Goal: Information Seeking & Learning: Stay updated

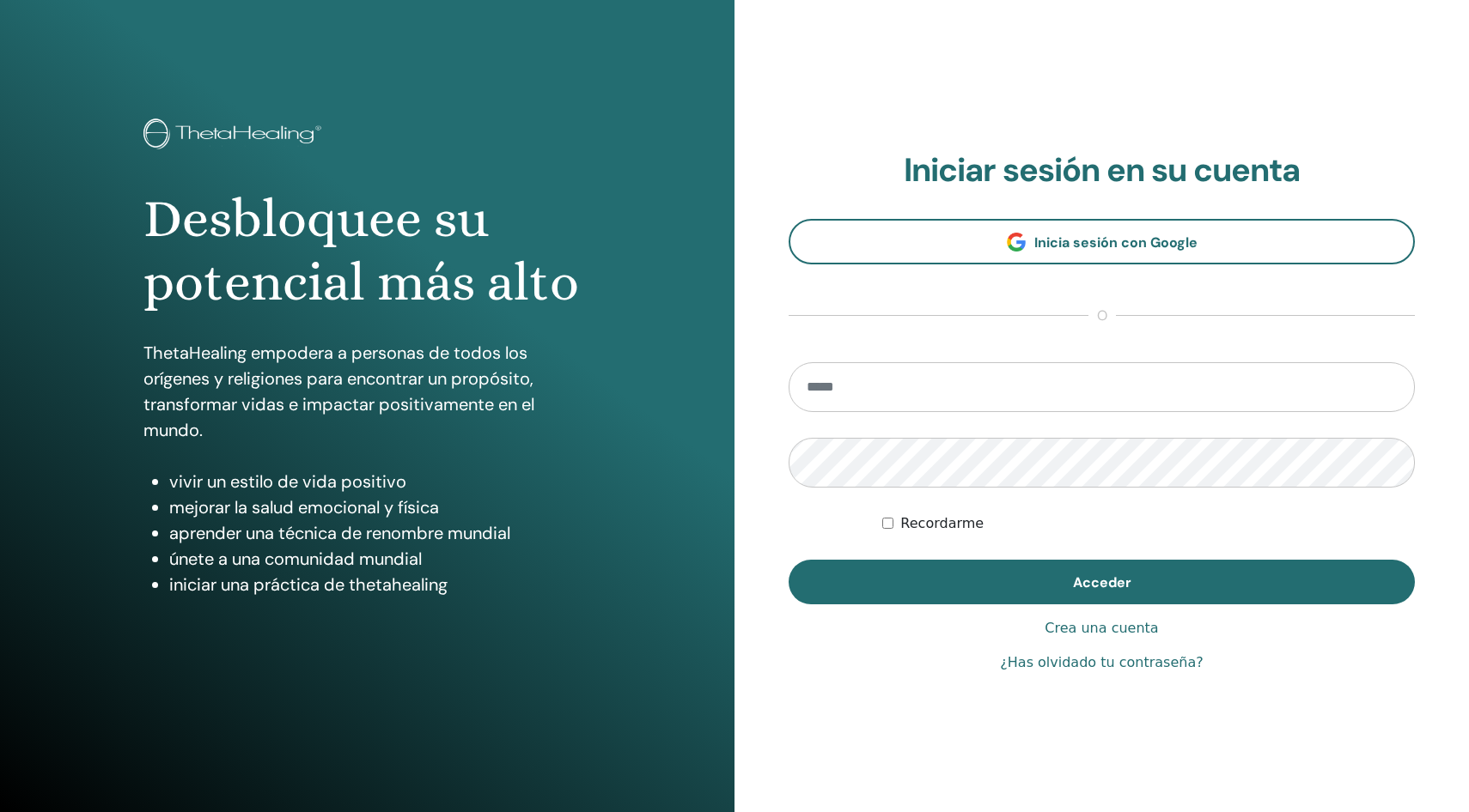
click at [934, 368] on input "email" at bounding box center [1102, 387] width 626 height 50
type input "**********"
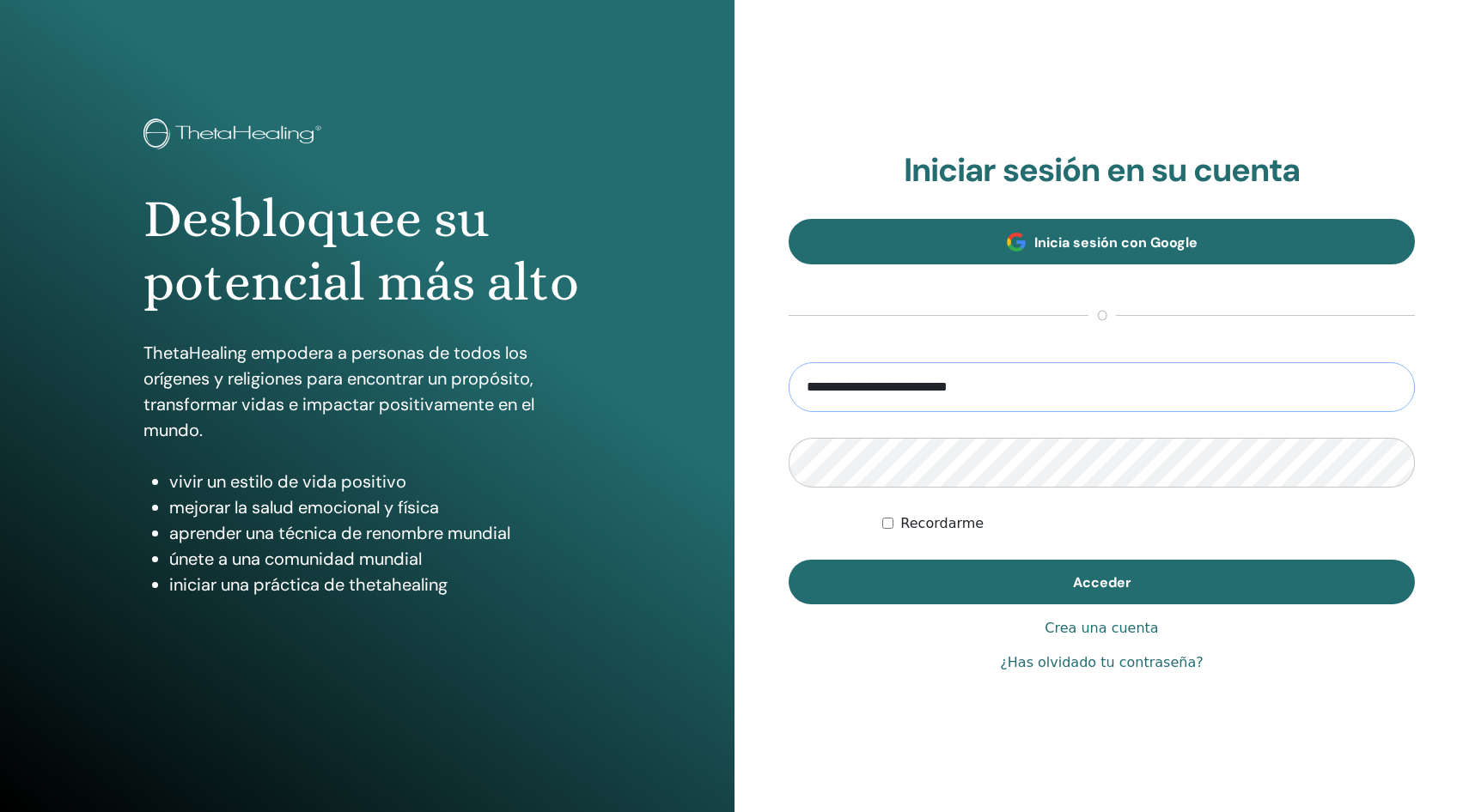
click at [789, 560] on button "Acceder" at bounding box center [1102, 582] width 626 height 44
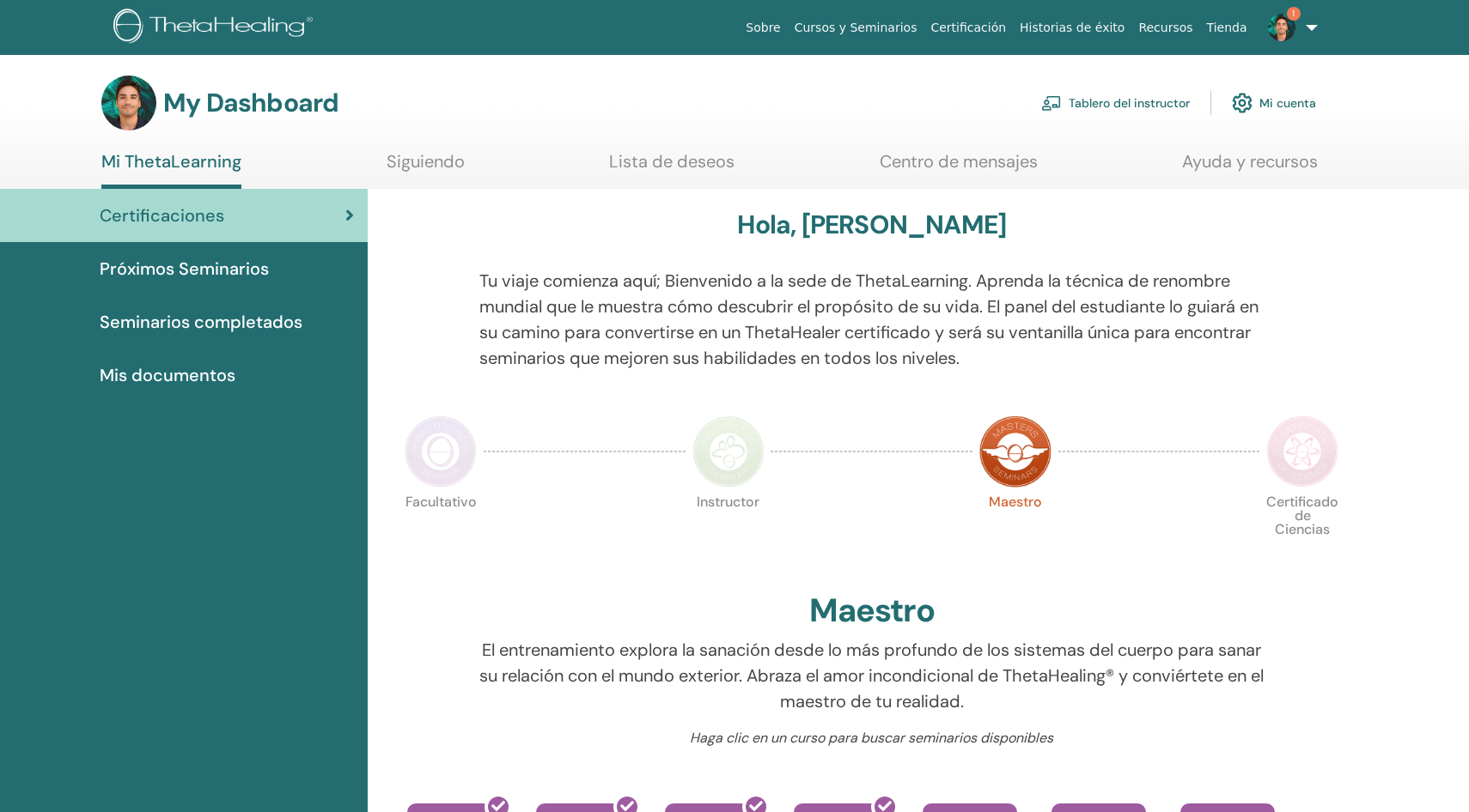
scroll to position [1107, 0]
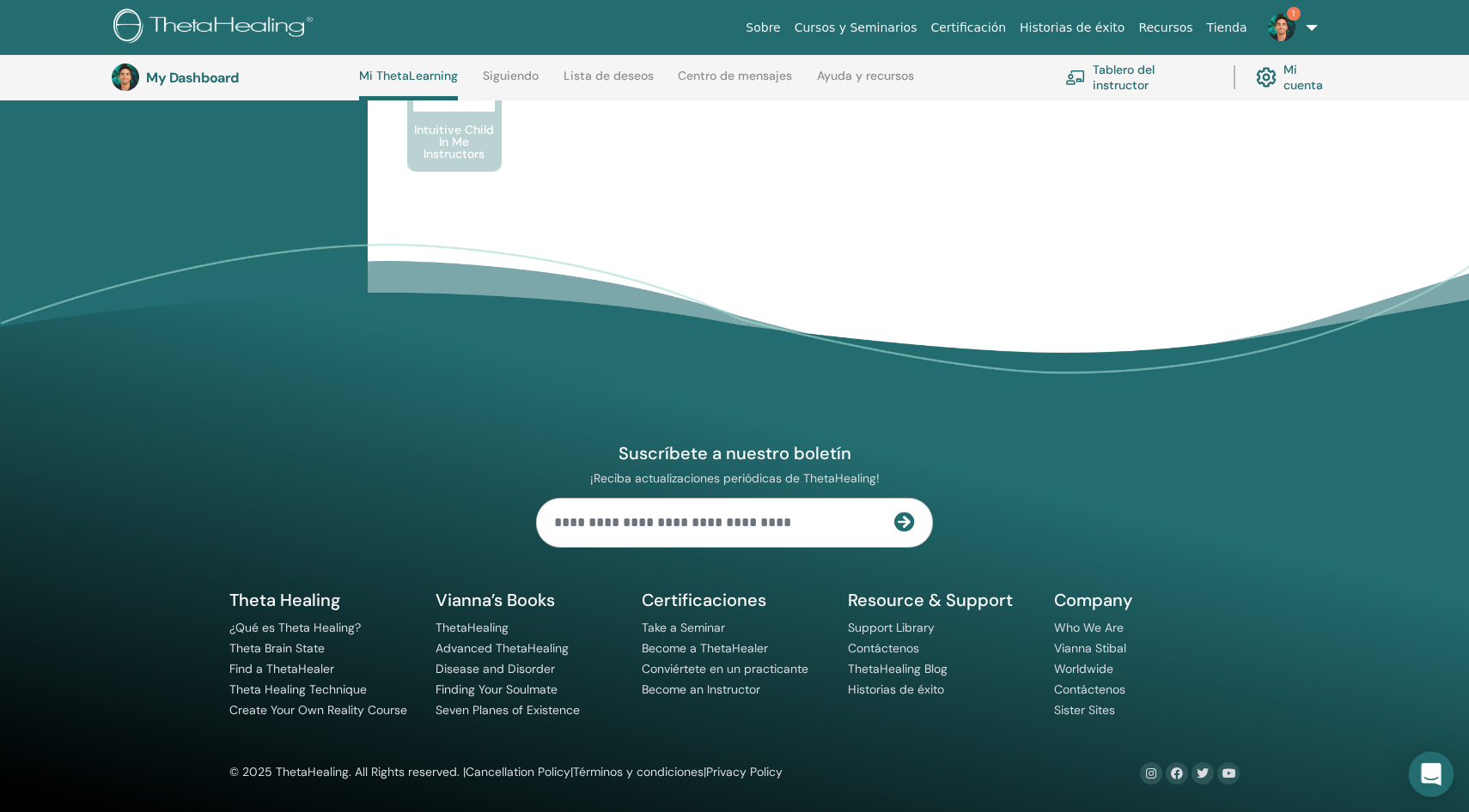
click at [1414, 770] on div "Open Intercom Messenger" at bounding box center [1431, 774] width 45 height 45
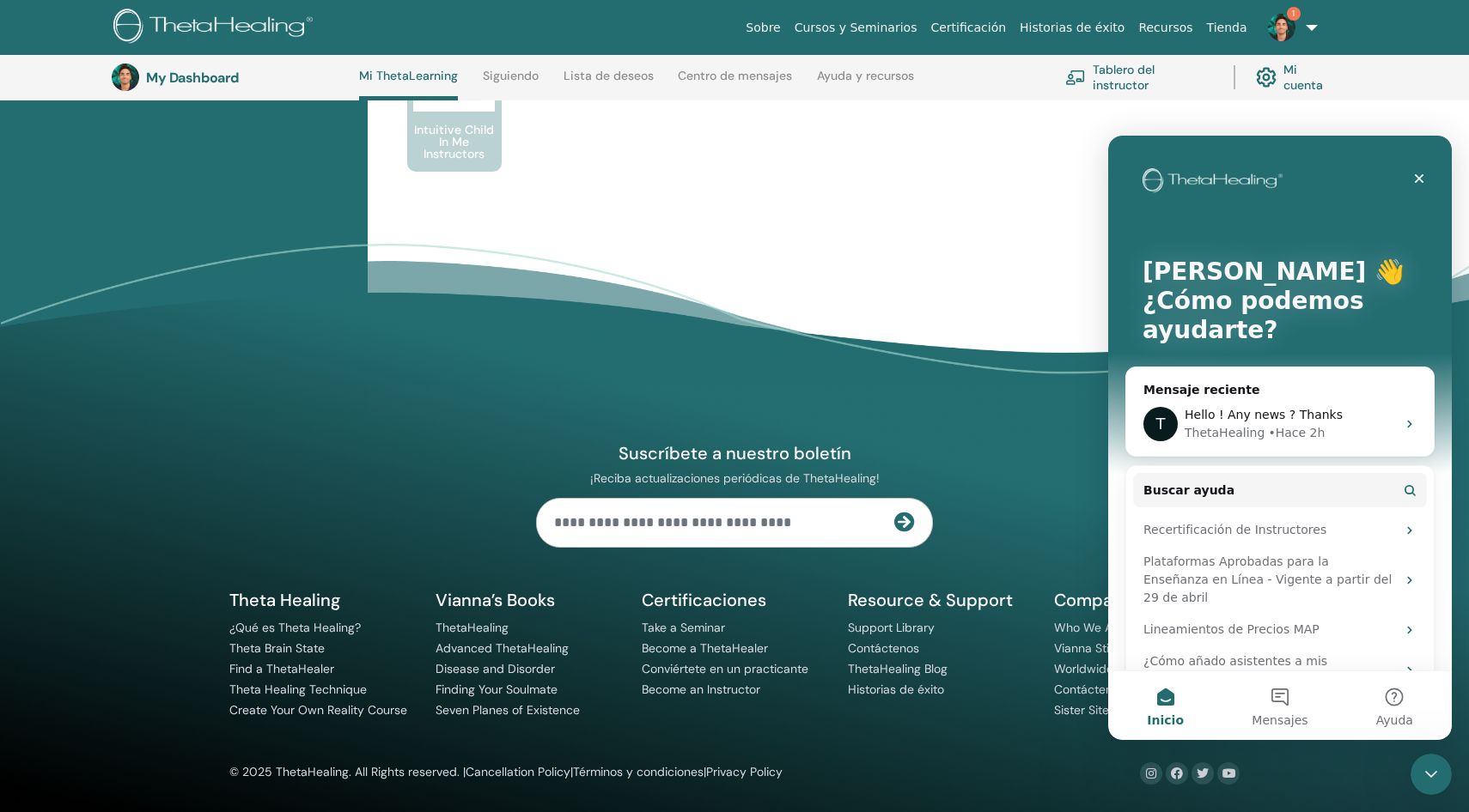
scroll to position [0, 0]
click at [1301, 704] on button "Mensajes" at bounding box center [1279, 705] width 114 height 69
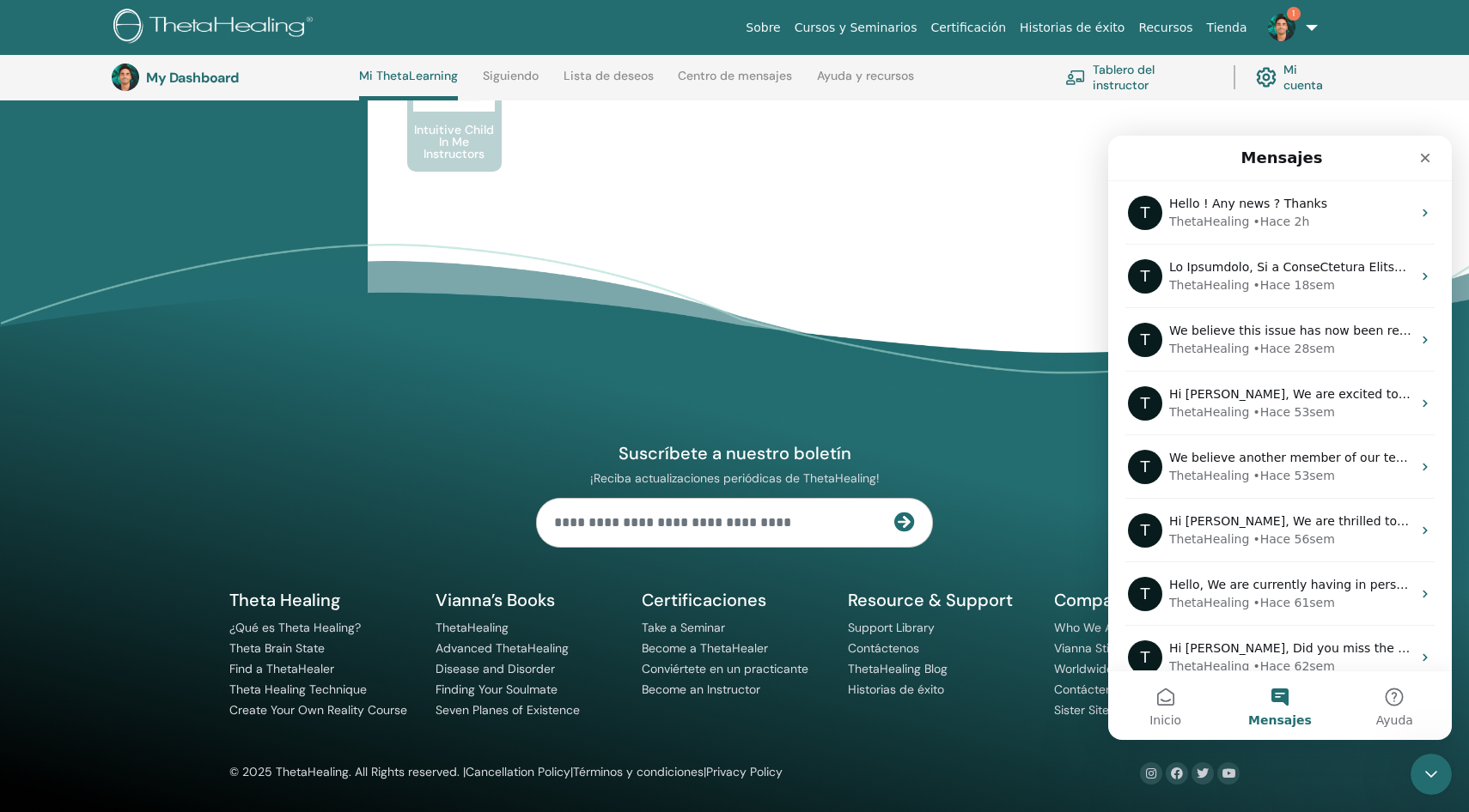
click at [1301, 704] on button "Mensajes" at bounding box center [1279, 705] width 114 height 69
click at [1429, 770] on icon "Cerrar Intercom Messenger" at bounding box center [1428, 771] width 21 height 21
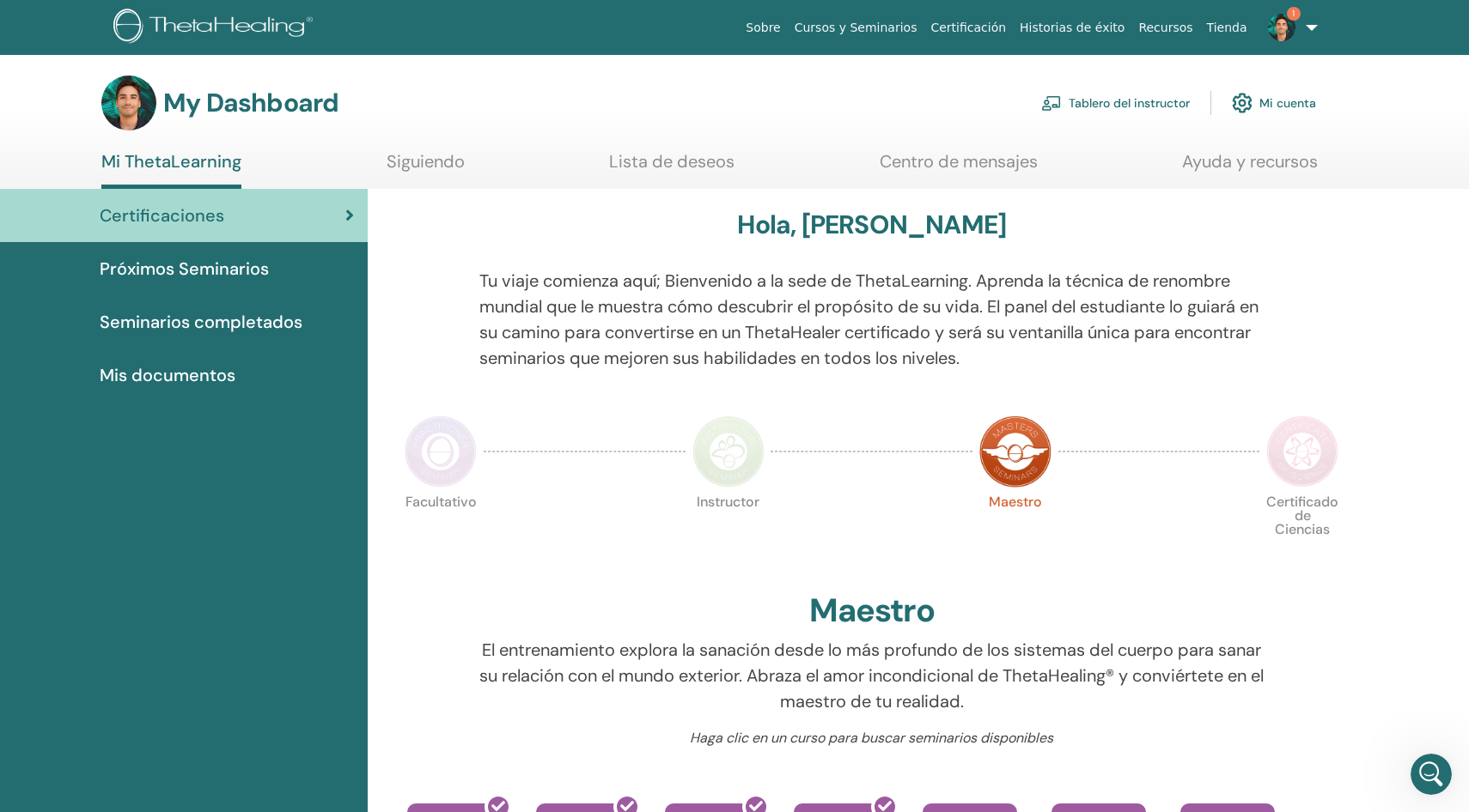
click at [1123, 96] on link "Tablero del instructor" at bounding box center [1115, 103] width 148 height 38
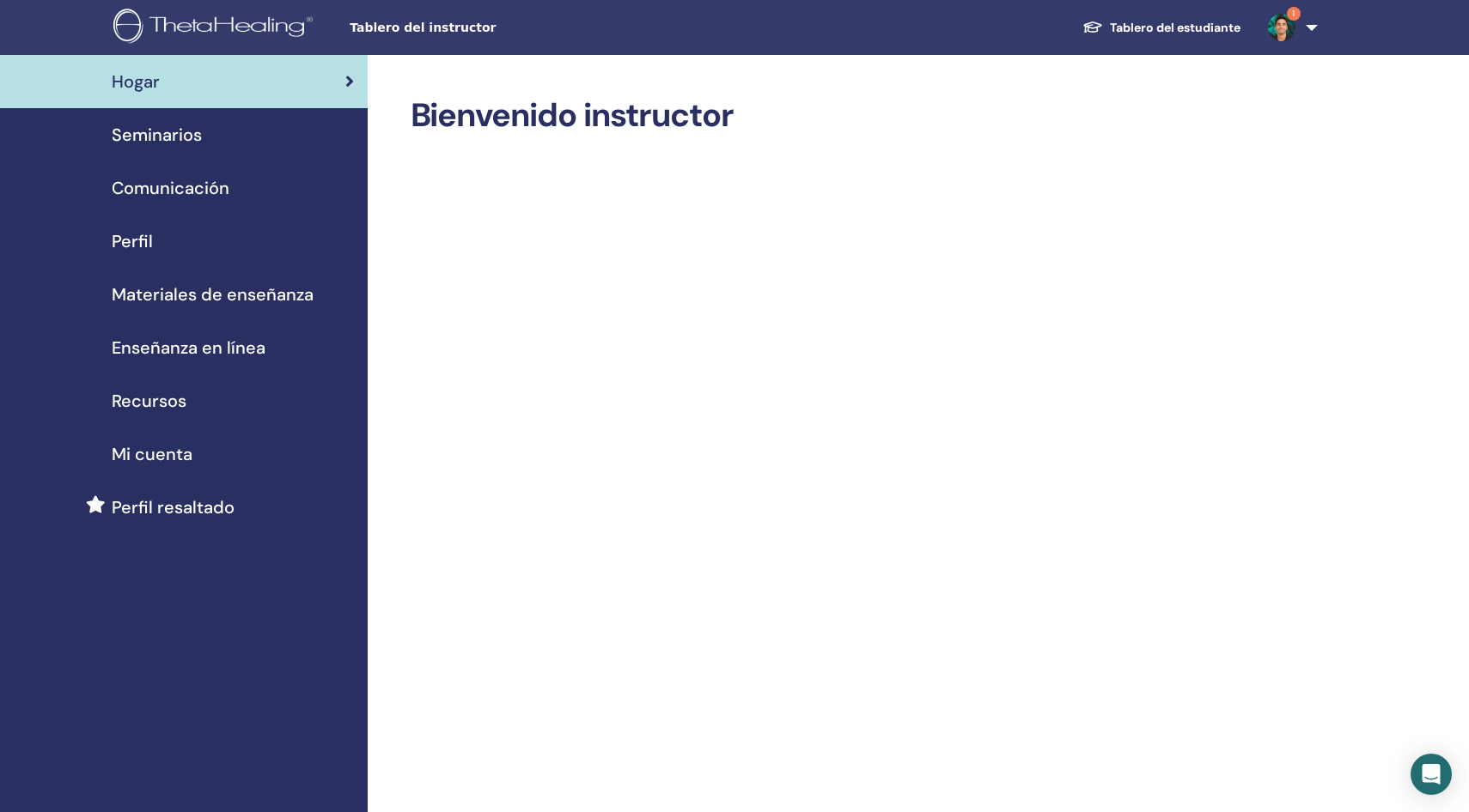
click at [1307, 13] on link "1" at bounding box center [1289, 27] width 71 height 55
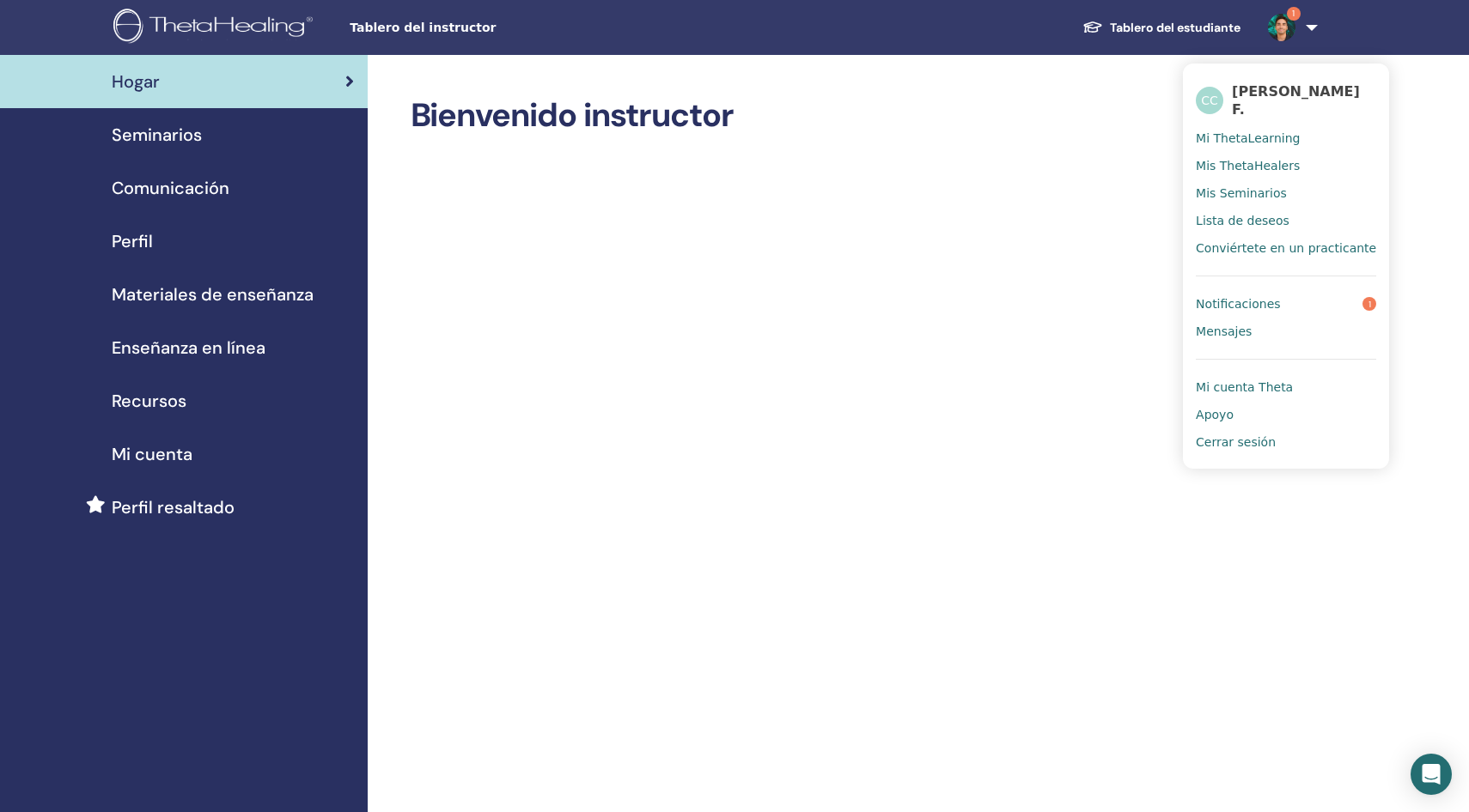
click at [1243, 302] on span "Notificaciones" at bounding box center [1238, 304] width 84 height 15
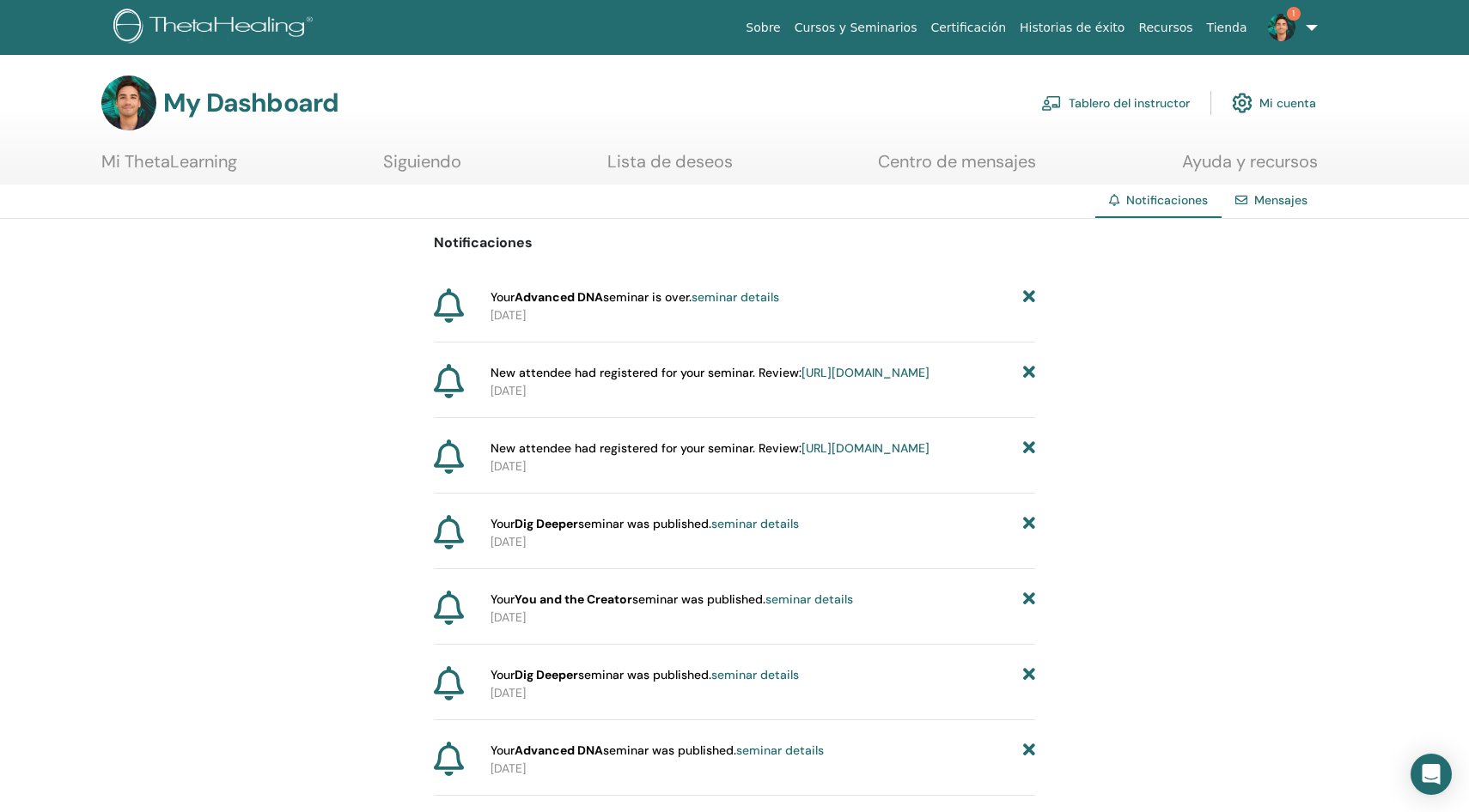
click at [1294, 21] on span "1" at bounding box center [1282, 26] width 42 height 14
